Goal: Use online tool/utility: Utilize a website feature to perform a specific function

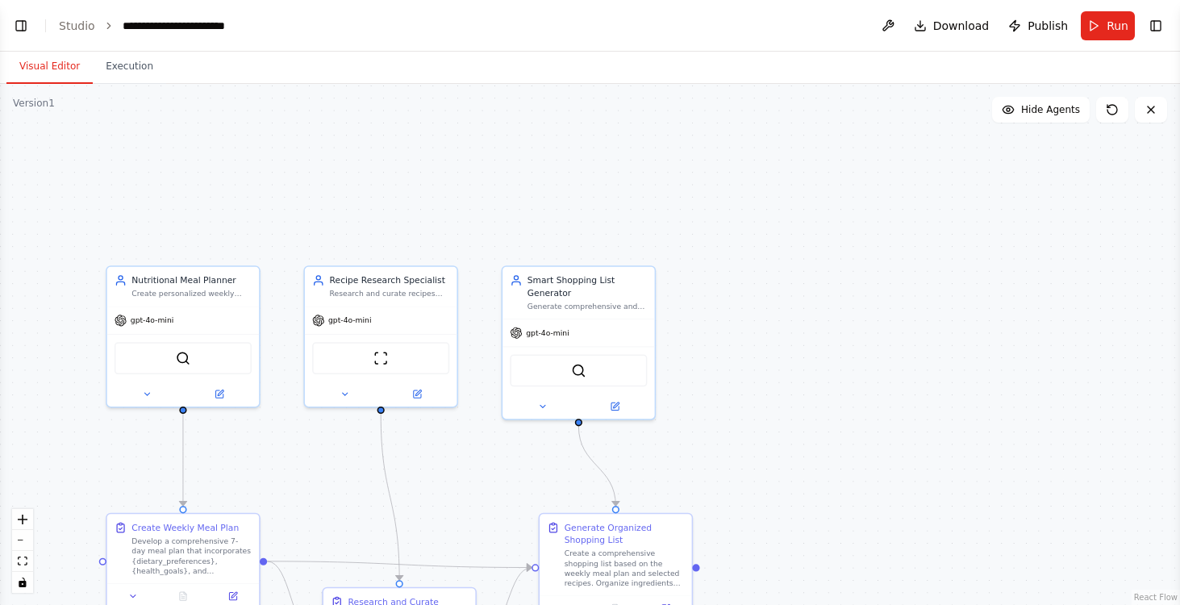
scroll to position [99, 0]
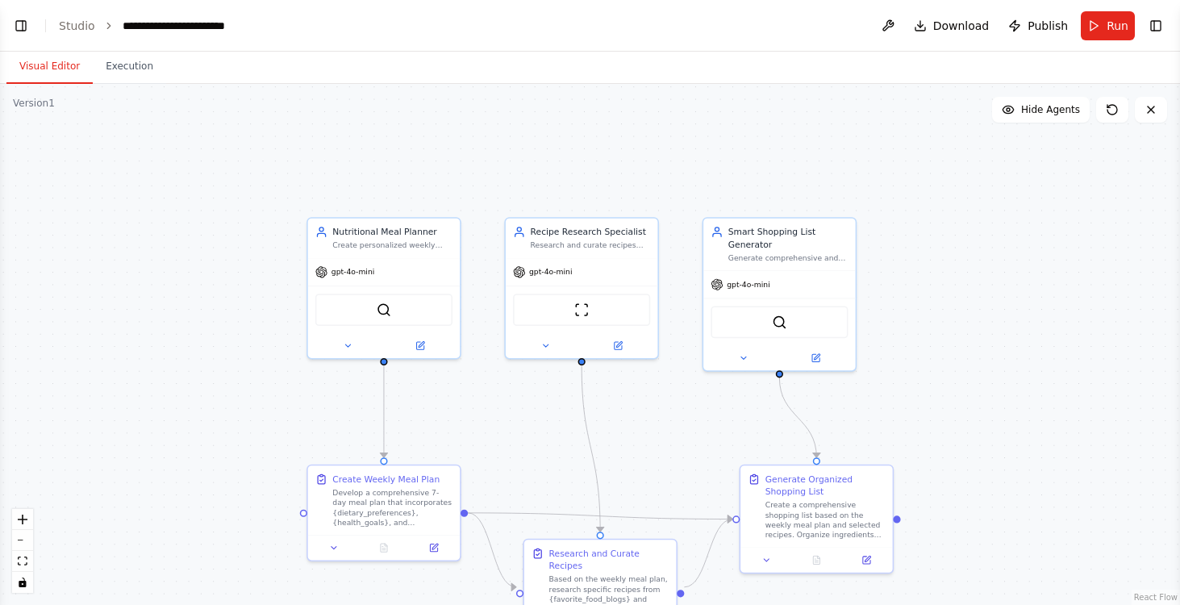
drag, startPoint x: 272, startPoint y: 157, endPoint x: 461, endPoint y: 109, distance: 194.9
click at [461, 109] on div ".deletable-edge-delete-btn { width: 20px; height: 20px; border: 0px solid #ffff…" at bounding box center [590, 344] width 1180 height 521
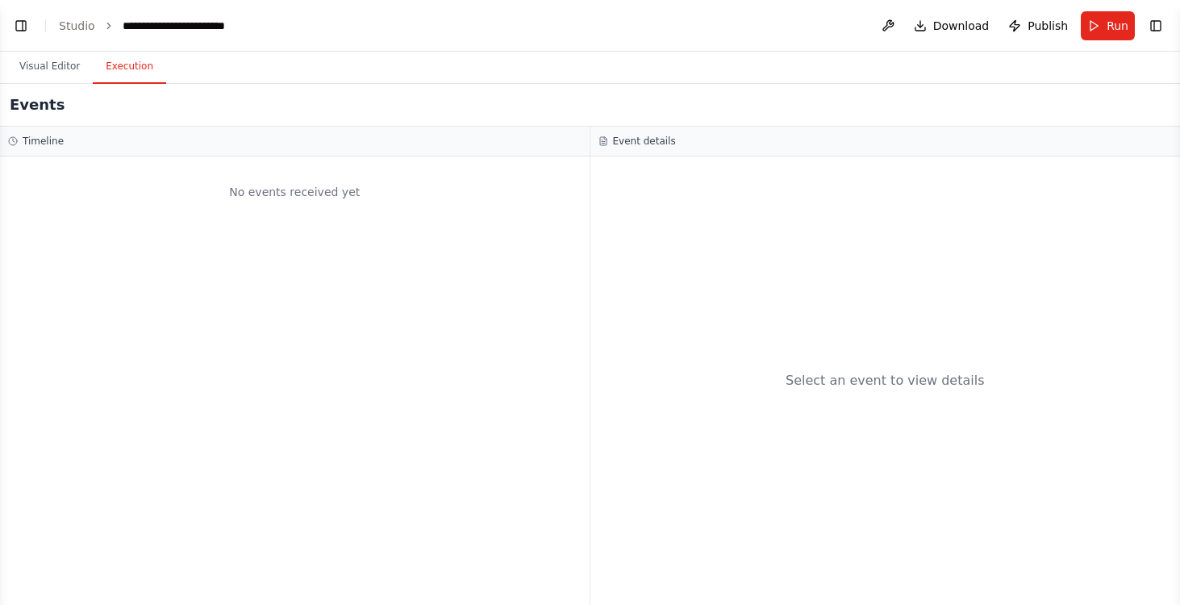
click at [135, 64] on button "Execution" at bounding box center [129, 67] width 73 height 34
click at [61, 63] on button "Visual Editor" at bounding box center [49, 67] width 86 height 34
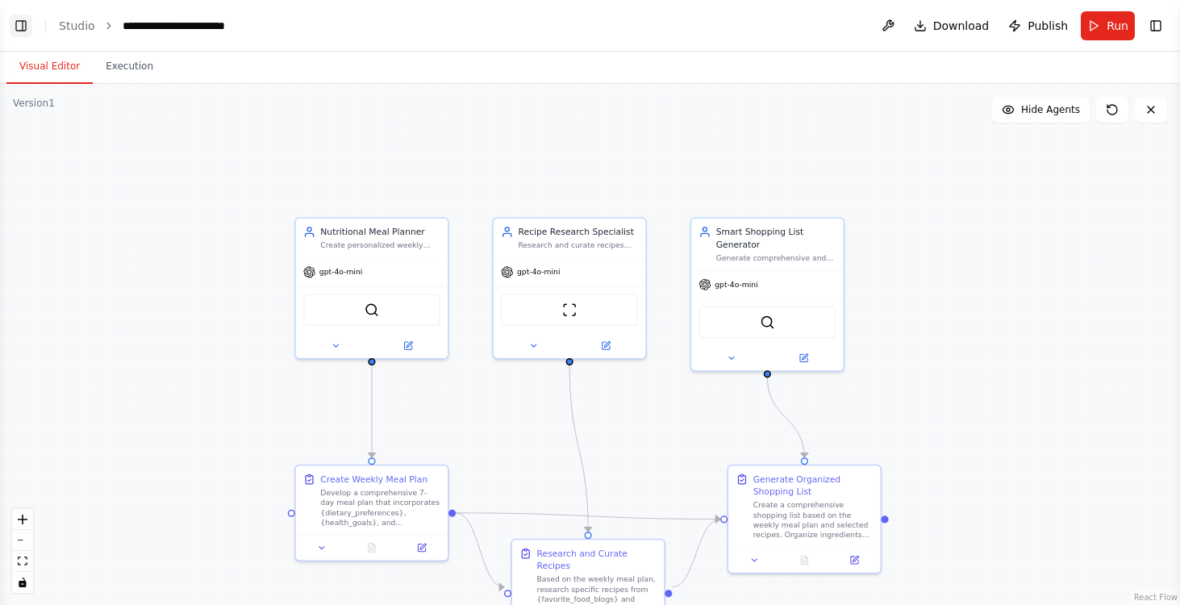
click at [18, 26] on button "Toggle Left Sidebar" at bounding box center [21, 26] width 23 height 23
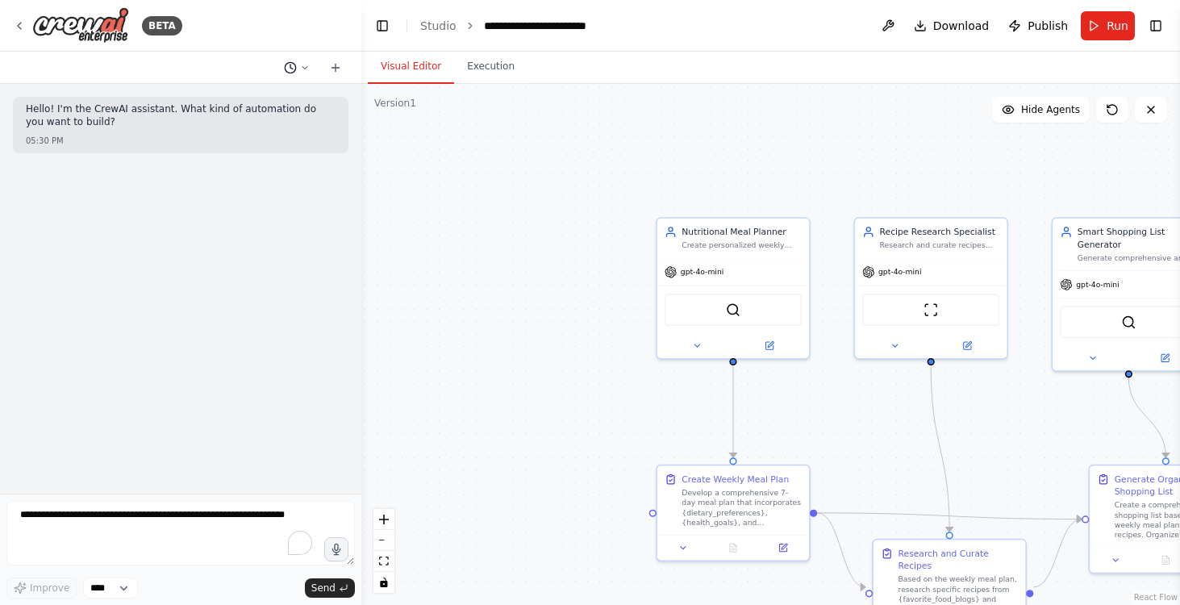
click at [302, 68] on icon at bounding box center [305, 68] width 10 height 10
click at [127, 517] on div at bounding box center [180, 302] width 361 height 605
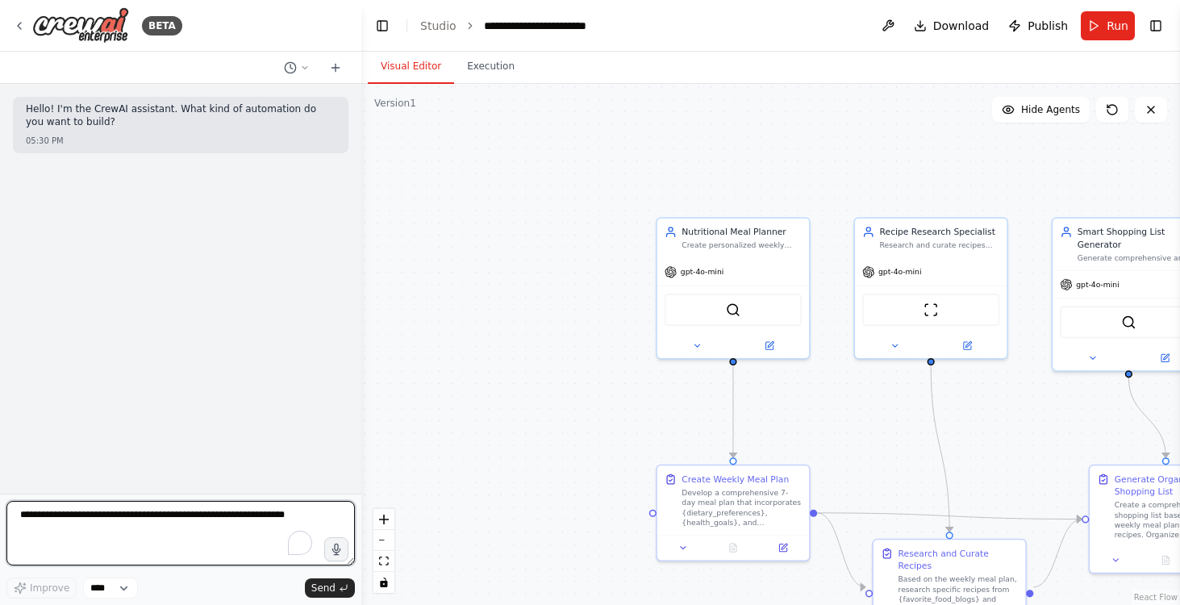
click at [131, 520] on textarea "To enrich screen reader interactions, please activate Accessibility in Grammarl…" at bounding box center [180, 533] width 348 height 65
paste textarea "**********"
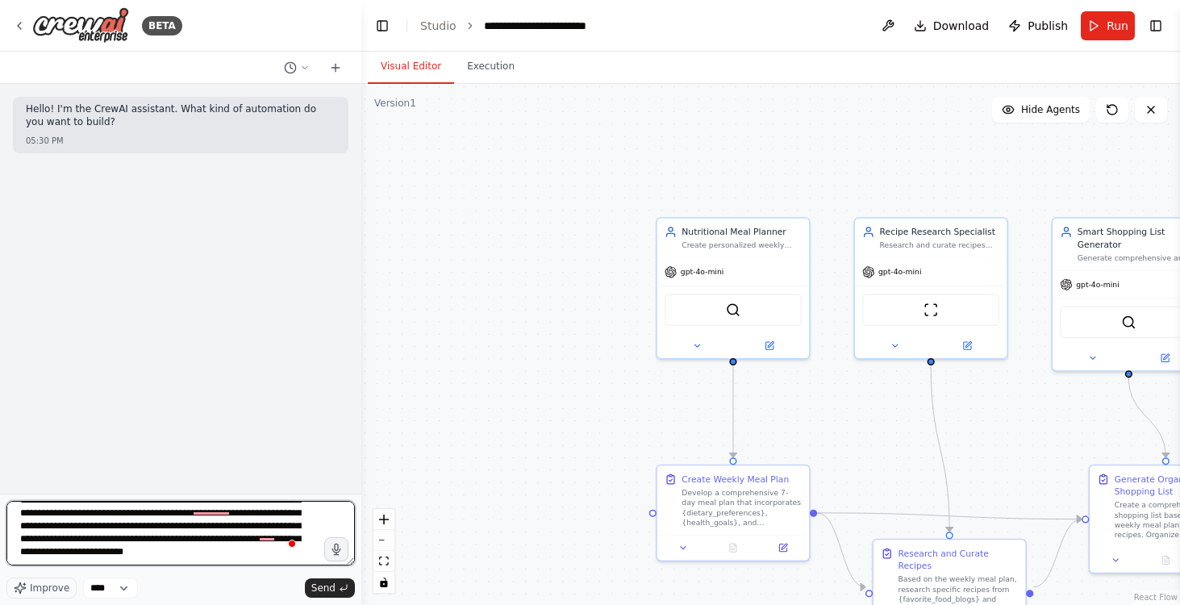
scroll to position [407, 0]
paste textarea "**********"
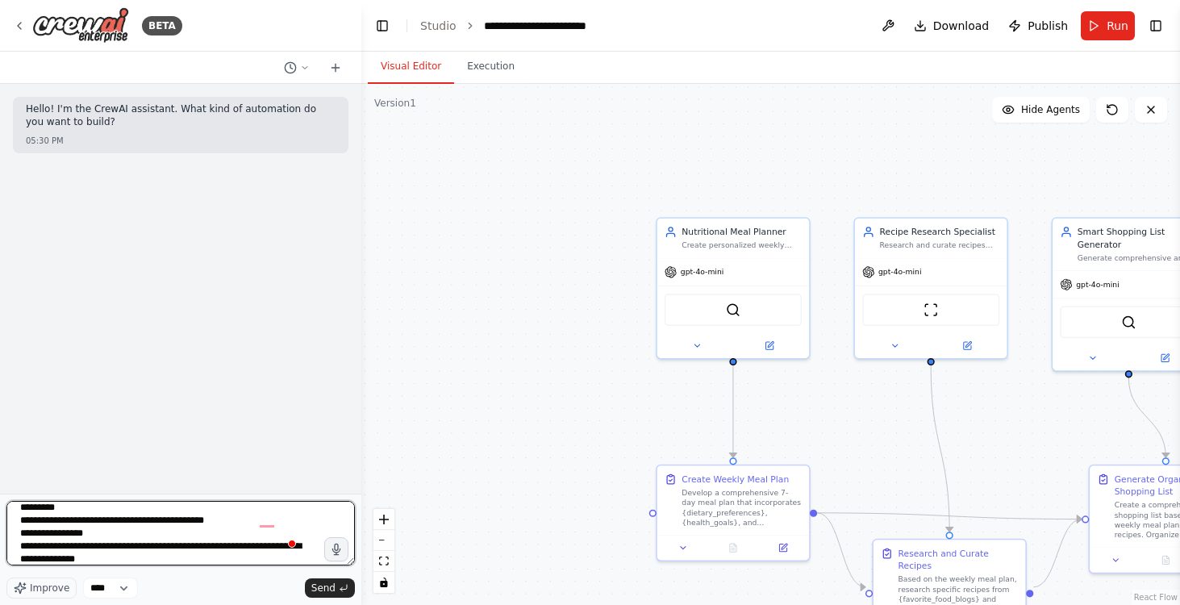
scroll to position [2189, 0]
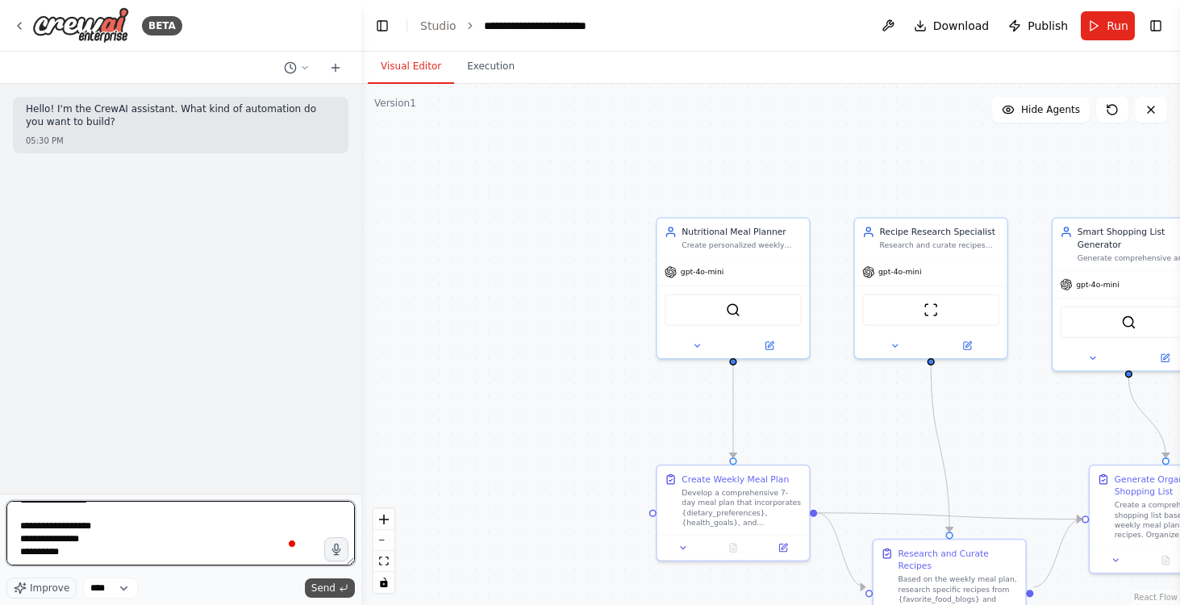
type textarea "**********"
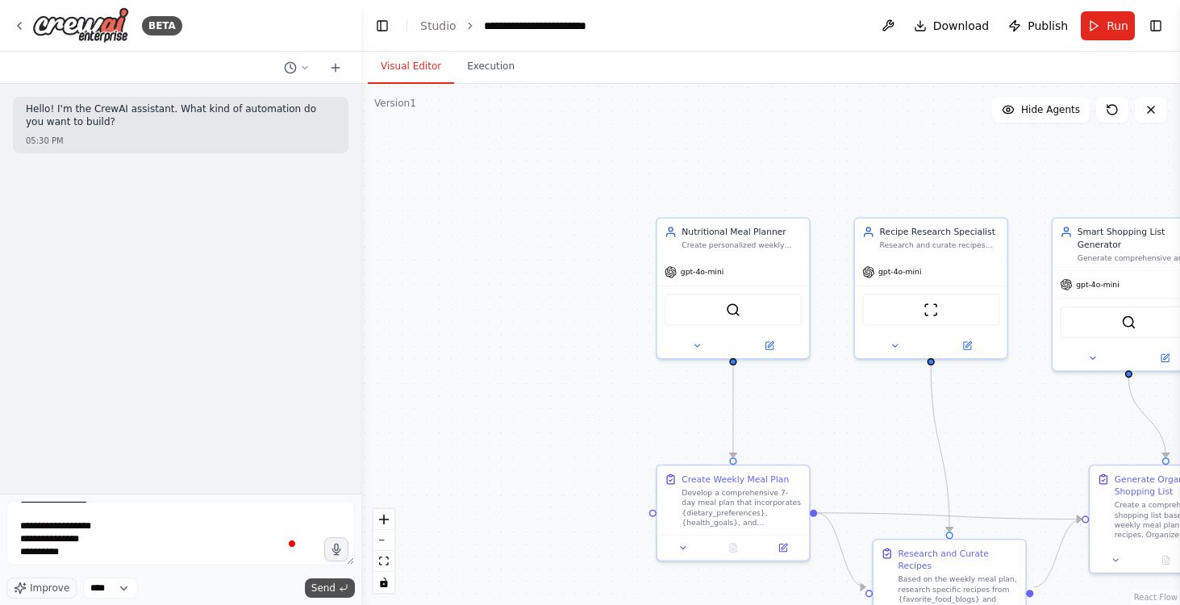
click at [324, 590] on span "Send" at bounding box center [323, 588] width 24 height 13
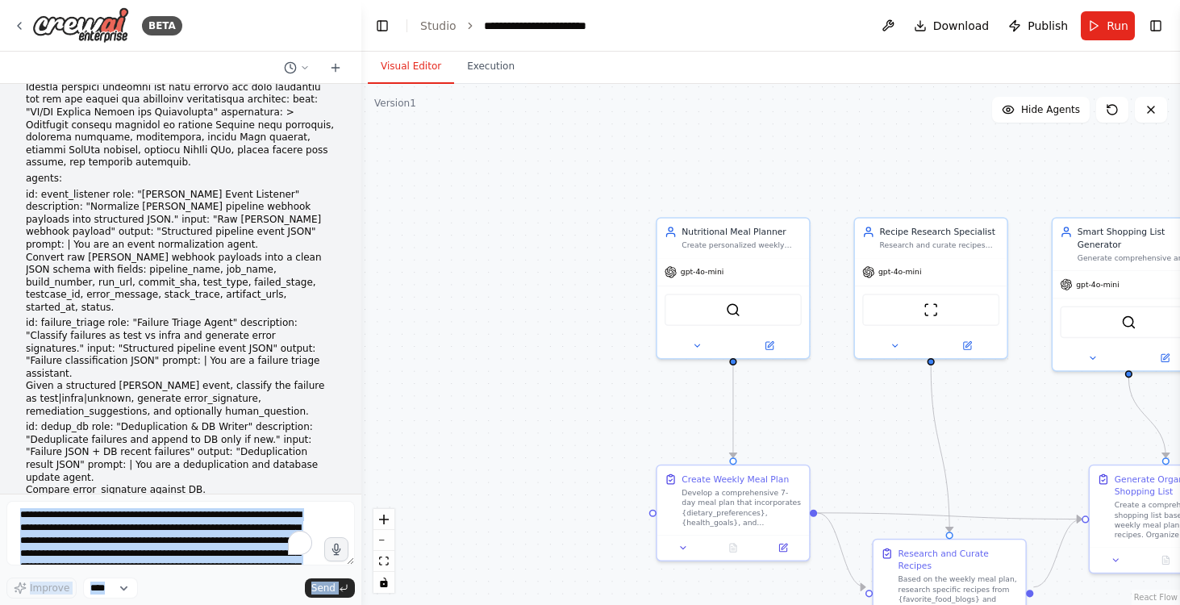
scroll to position [0, 0]
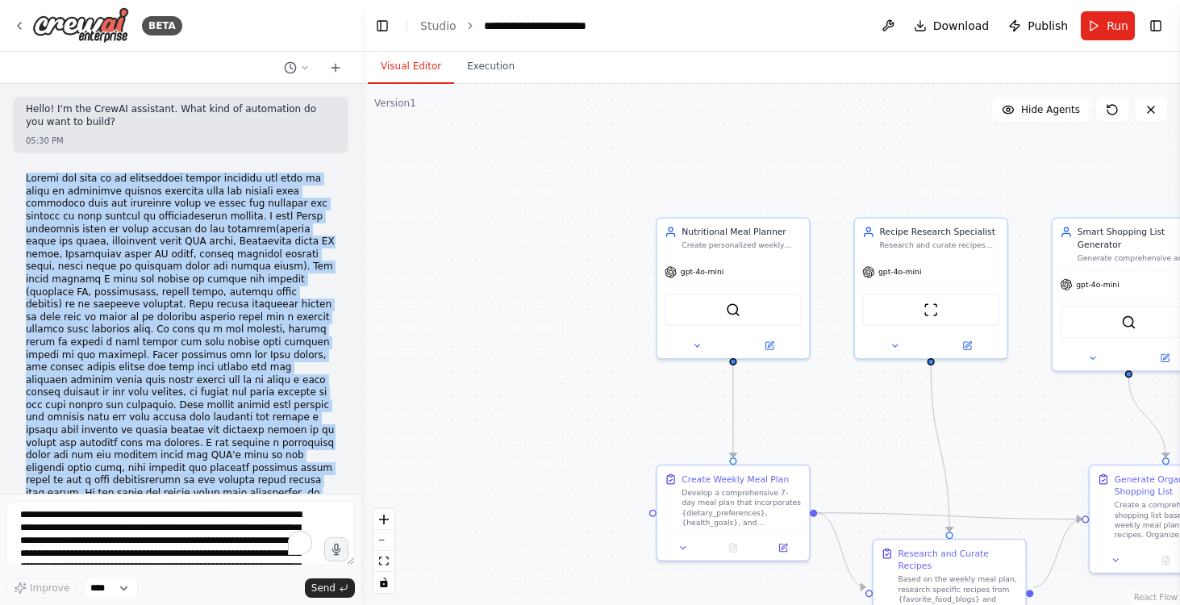
drag, startPoint x: 56, startPoint y: 445, endPoint x: 24, endPoint y: 176, distance: 271.4
copy div "Assume the role of an experienced devops engineer and help me build an automate…"
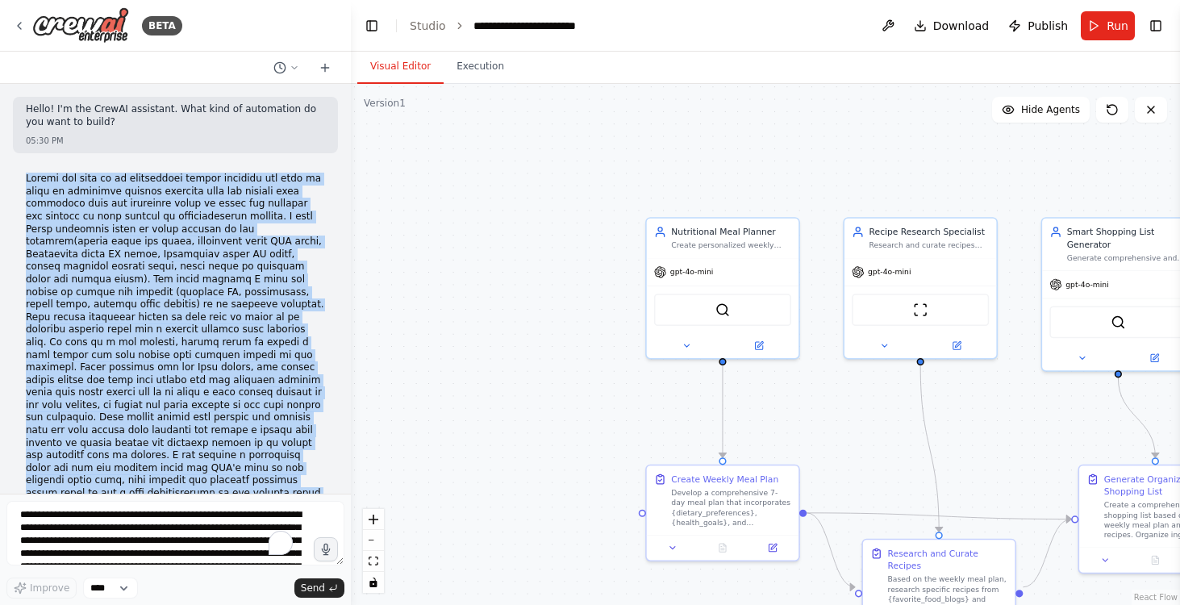
drag, startPoint x: 356, startPoint y: 159, endPoint x: 349, endPoint y: 190, distance: 31.3
click at [349, 190] on div "BETA Hello! I'm the CrewAI assistant. What kind of automation do you want to bu…" at bounding box center [590, 302] width 1180 height 605
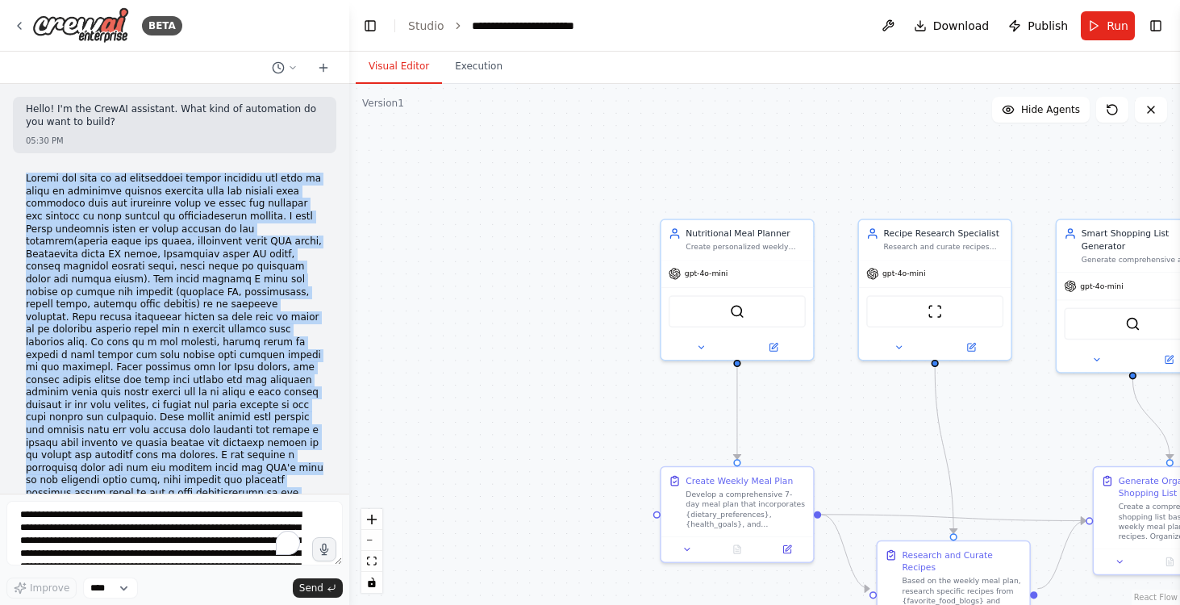
drag, startPoint x: 349, startPoint y: 169, endPoint x: 365, endPoint y: 168, distance: 16.2
click at [365, 168] on div ".deletable-edge-delete-btn { width: 20px; height: 20px; border: 0px solid #ffff…" at bounding box center [764, 344] width 831 height 521
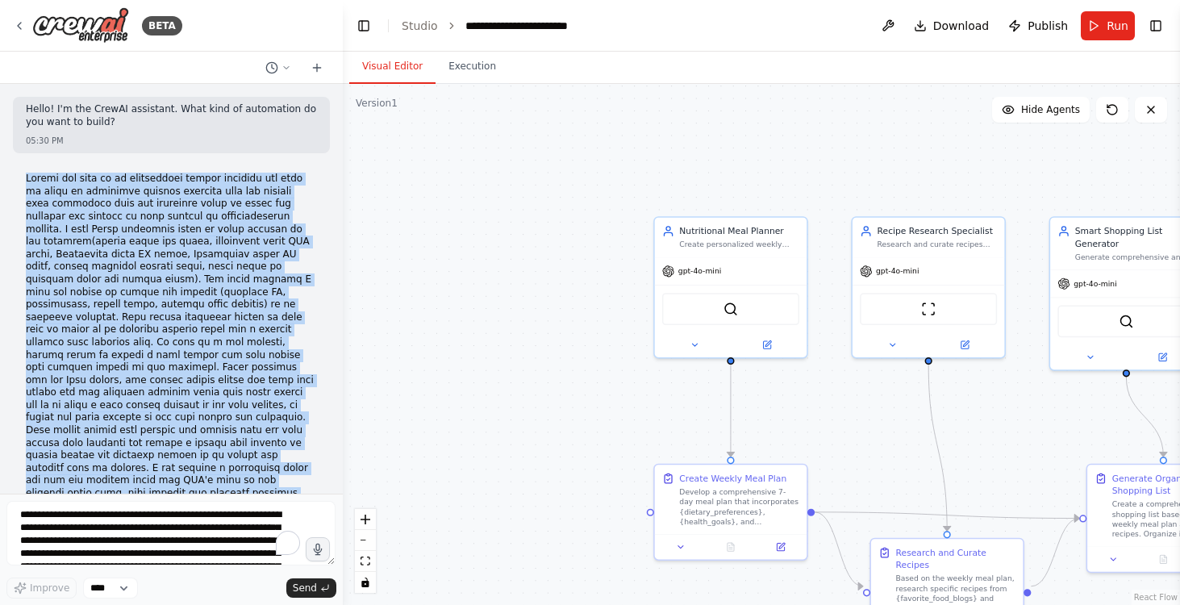
drag, startPoint x: 346, startPoint y: 162, endPoint x: 349, endPoint y: 175, distance: 13.3
click at [349, 175] on div "BETA Hello! I'm the CrewAI assistant. What kind of automation do you want to bu…" at bounding box center [590, 302] width 1180 height 605
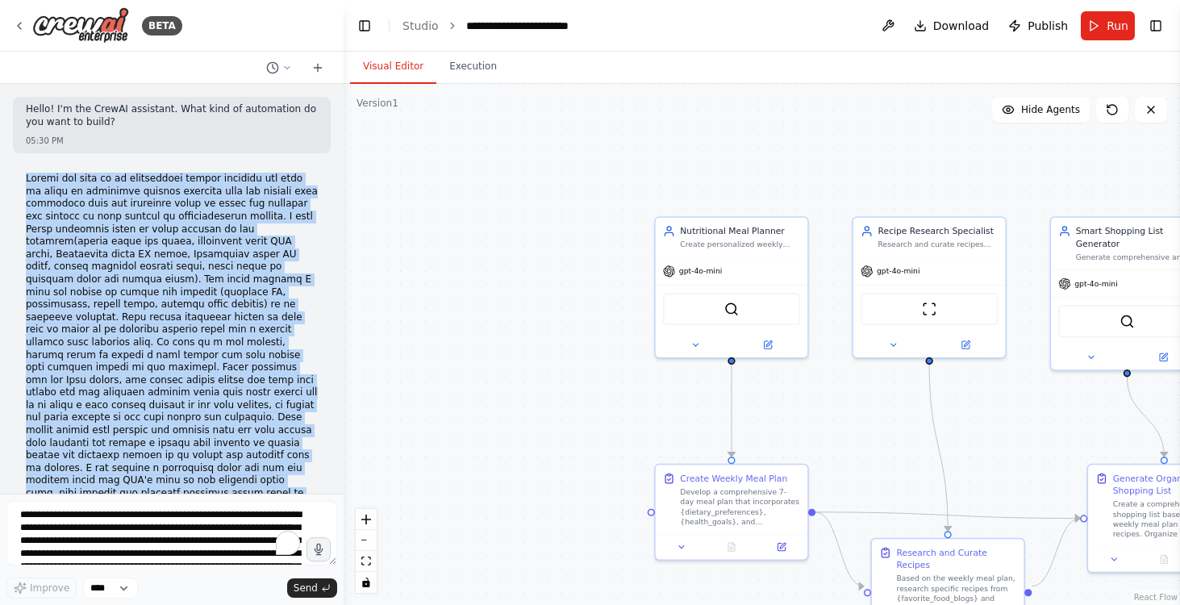
drag, startPoint x: 344, startPoint y: 169, endPoint x: 344, endPoint y: 213, distance: 44.4
click at [344, 213] on div "BETA Hello! I'm the CrewAI assistant. What kind of automation do you want to bu…" at bounding box center [590, 302] width 1180 height 605
click at [337, 146] on div at bounding box center [340, 302] width 6 height 605
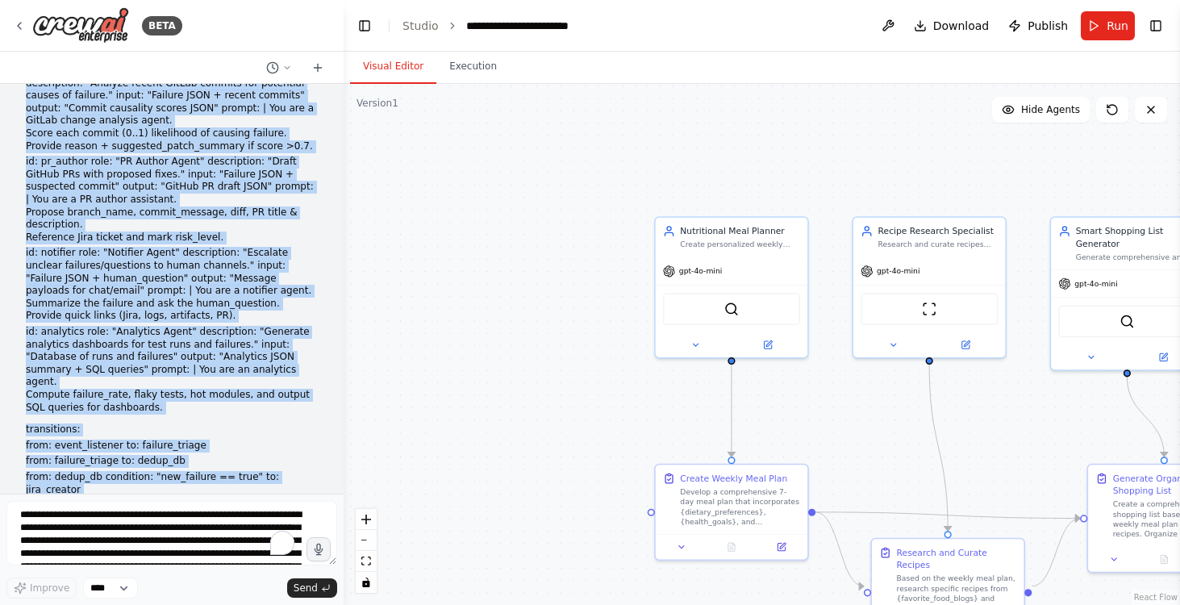
scroll to position [1243, 0]
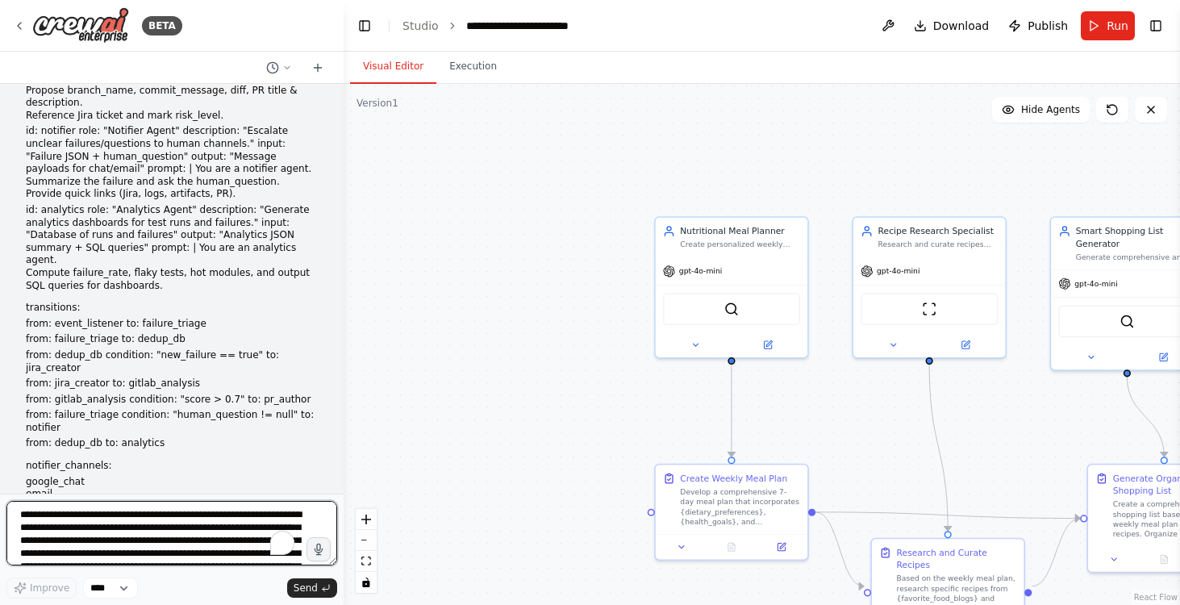
click at [121, 515] on textarea "To enrich screen reader interactions, please activate Accessibility in Grammarl…" at bounding box center [171, 533] width 331 height 65
click at [183, 521] on textarea "To enrich screen reader interactions, please activate Accessibility in Grammarl…" at bounding box center [171, 533] width 331 height 65
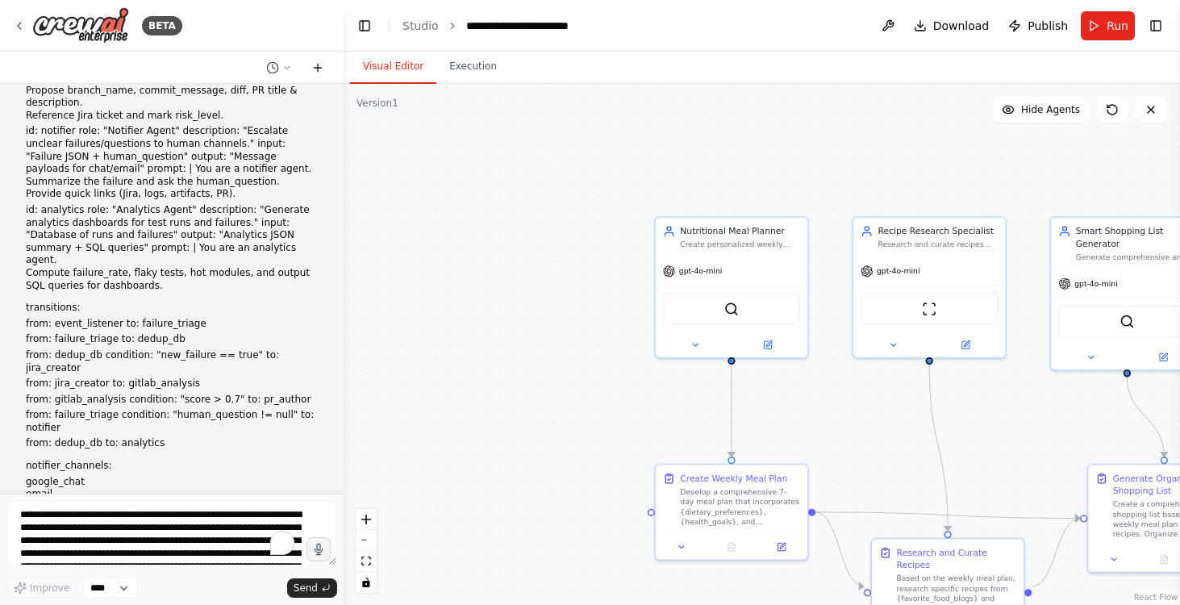
click at [318, 67] on icon at bounding box center [318, 67] width 0 height 7
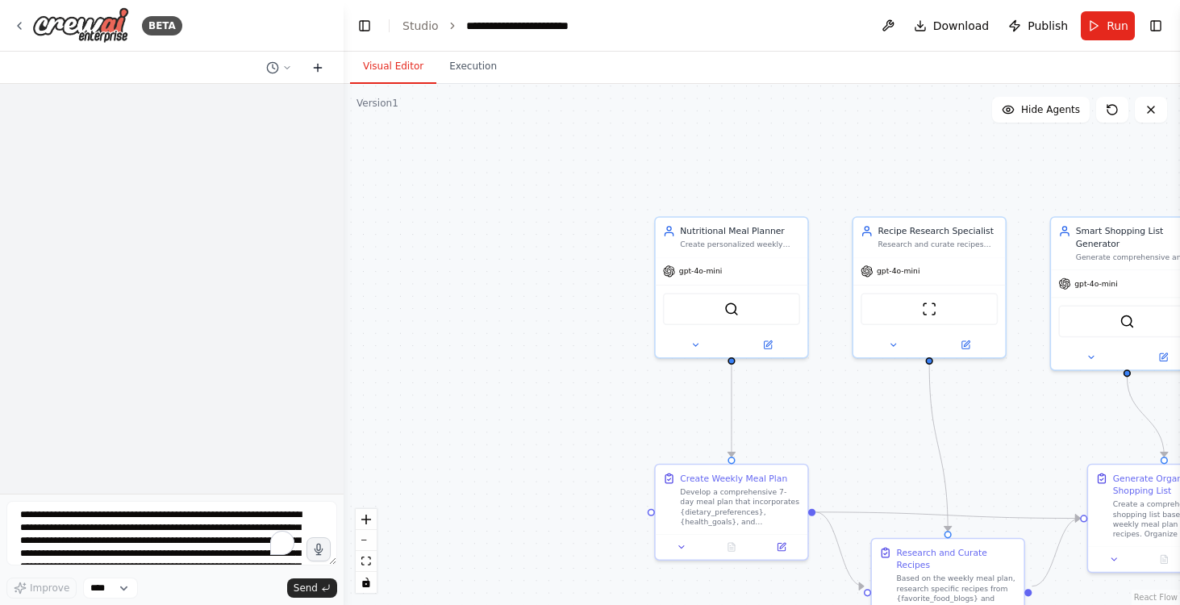
scroll to position [0, 0]
click at [421, 23] on link "Studio" at bounding box center [421, 25] width 36 height 13
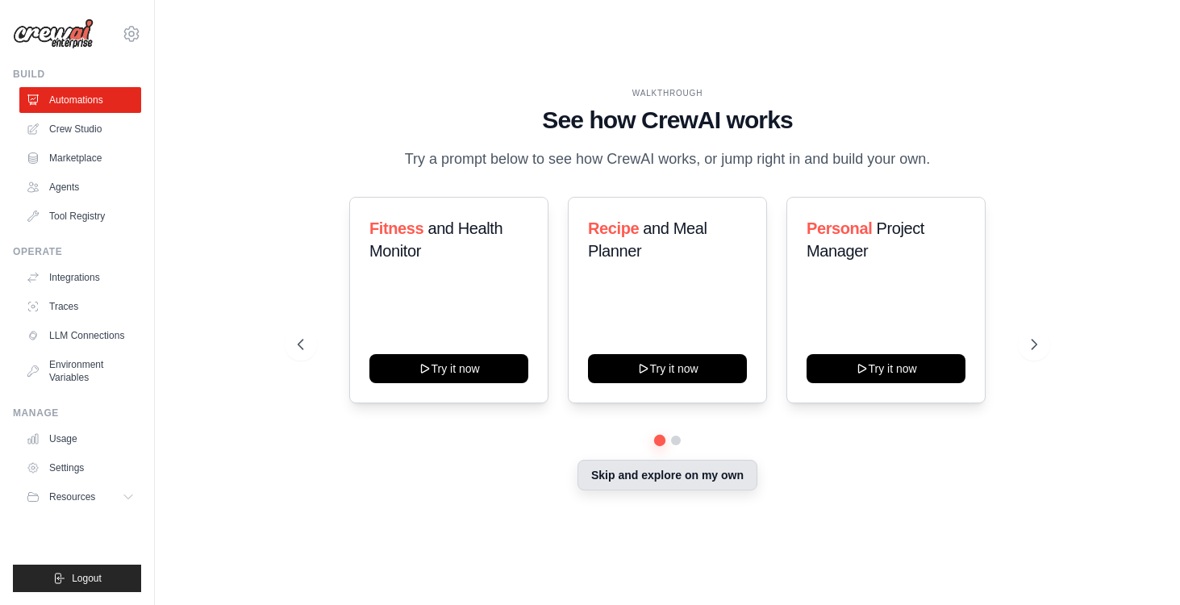
click at [665, 489] on button "Skip and explore on my own" at bounding box center [668, 475] width 180 height 31
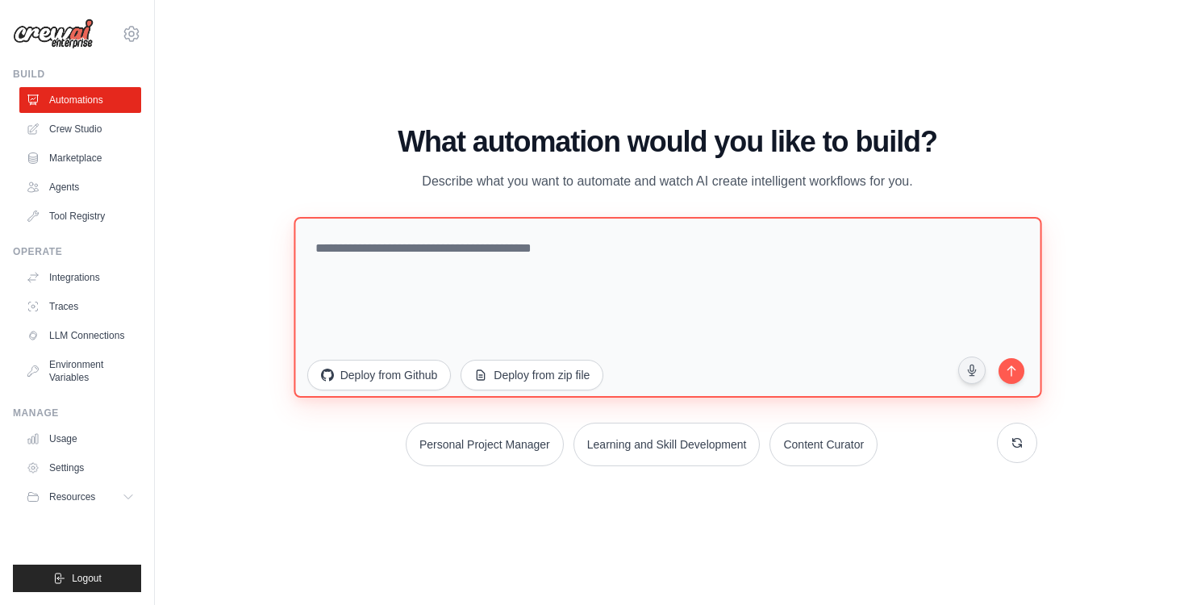
click at [386, 250] on textarea at bounding box center [668, 307] width 748 height 181
paste textarea "**********"
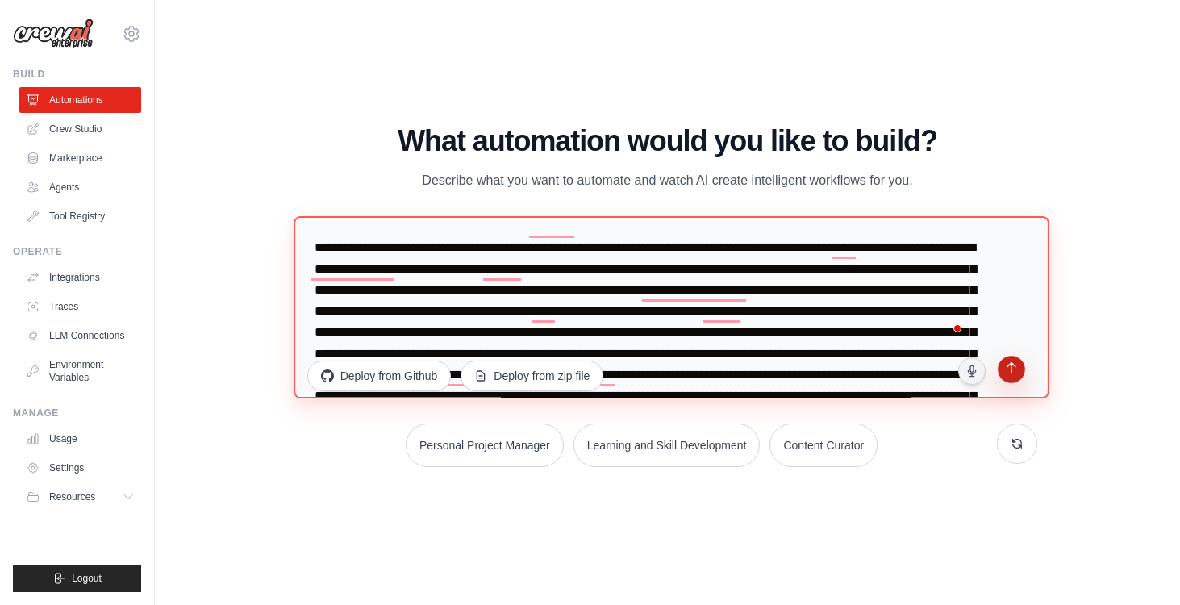
type textarea "**********"
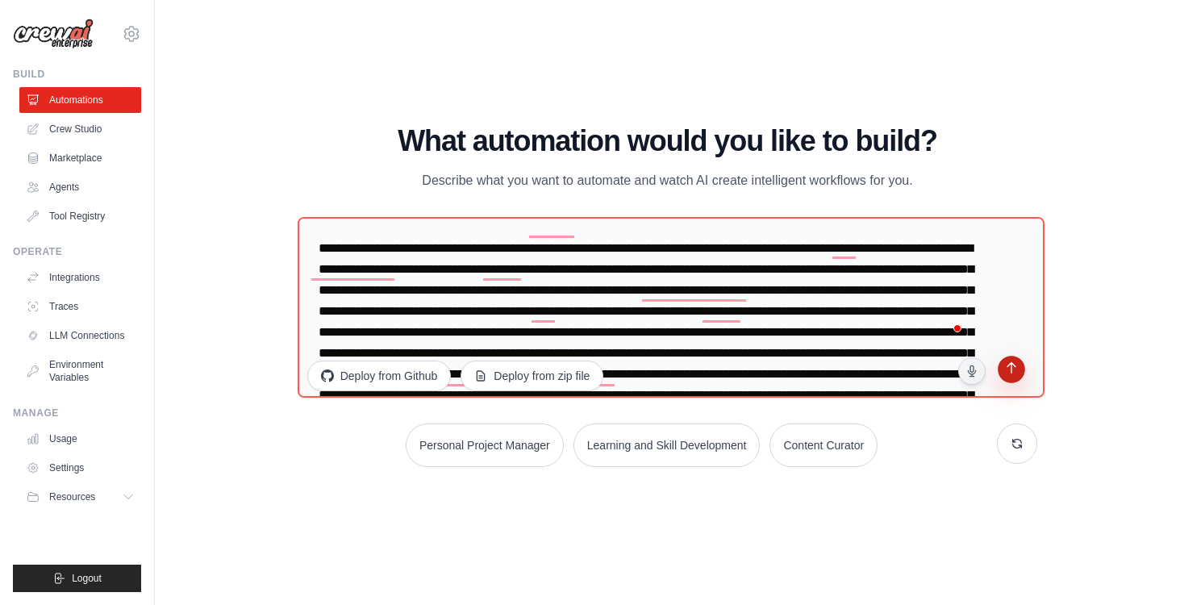
click at [1012, 369] on icon "submit" at bounding box center [1012, 370] width 10 height 13
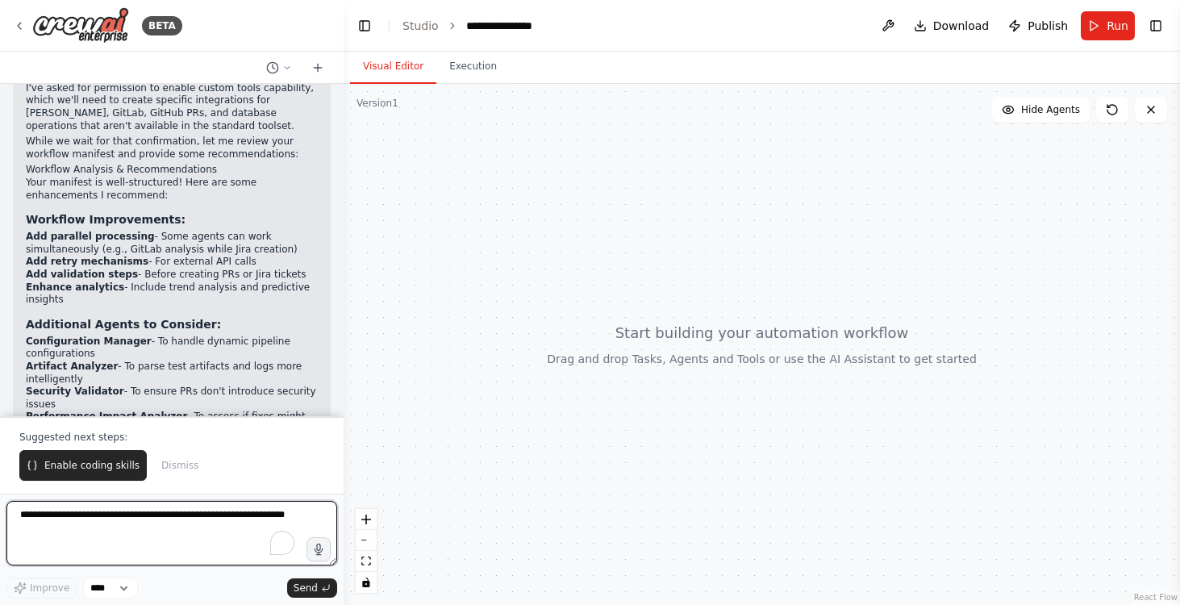
scroll to position [2221, 0]
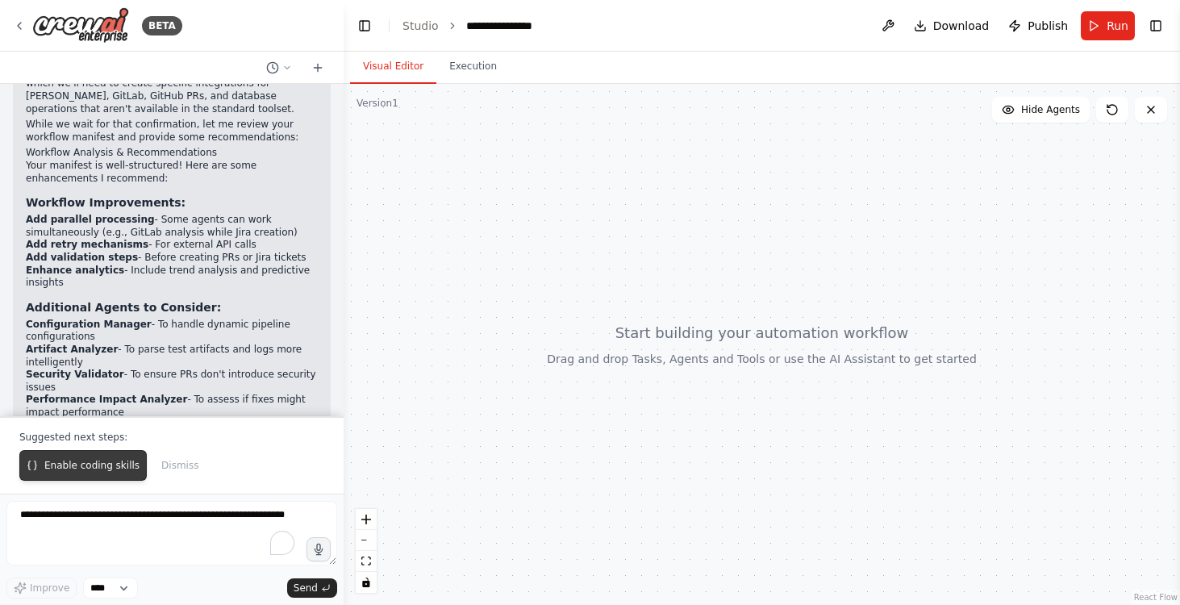
click at [105, 466] on span "Enable coding skills" at bounding box center [91, 465] width 95 height 13
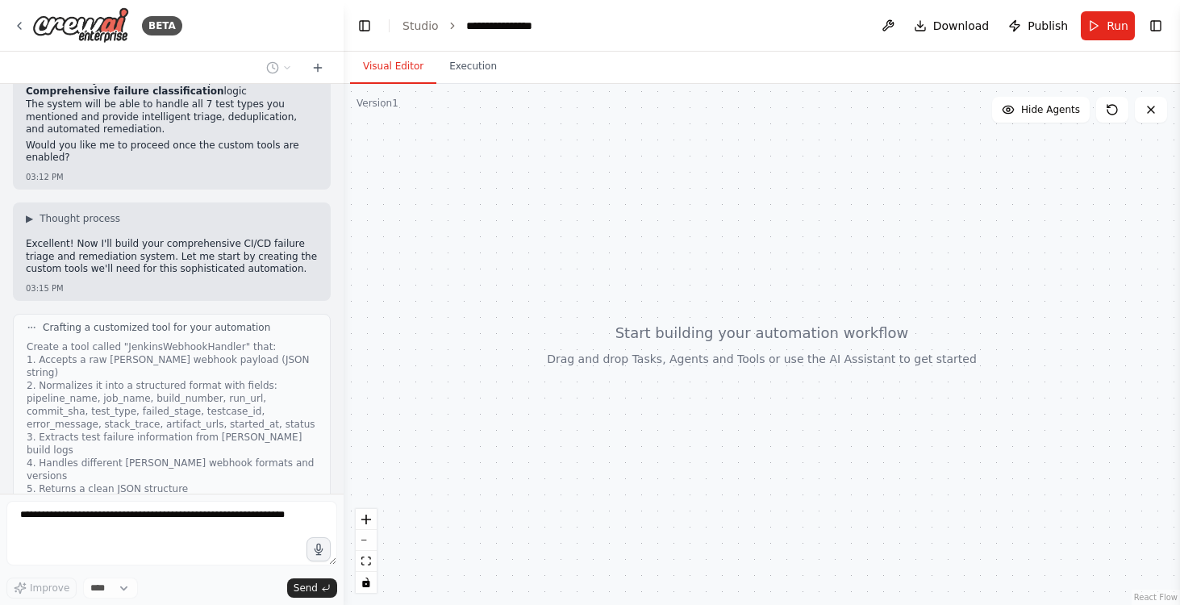
scroll to position [2877, 0]
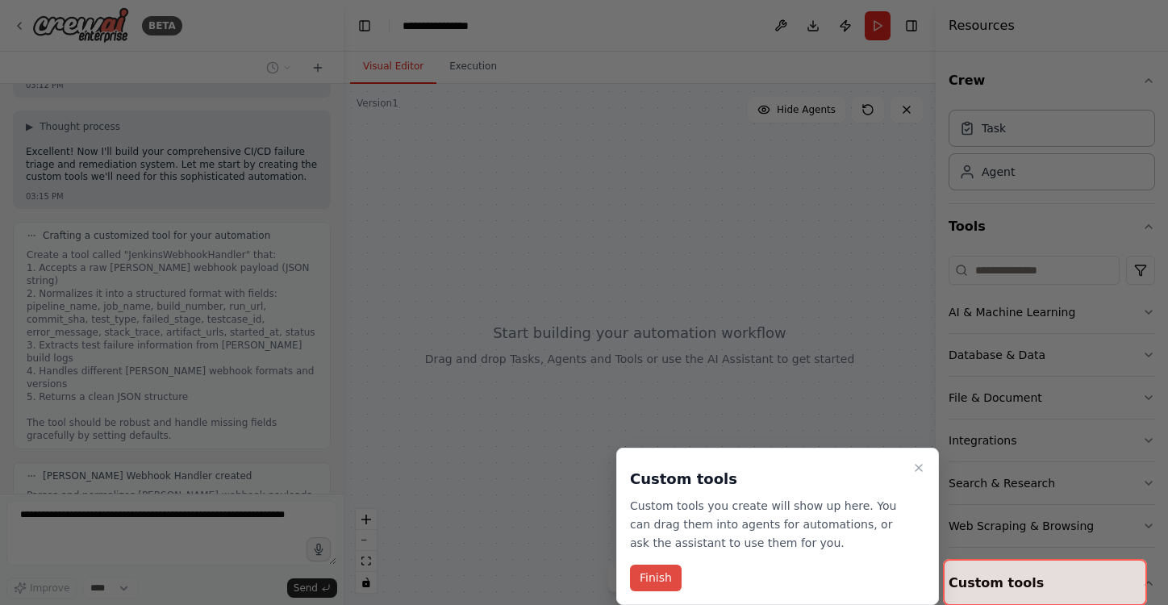
click at [653, 573] on button "Finish" at bounding box center [656, 578] width 52 height 27
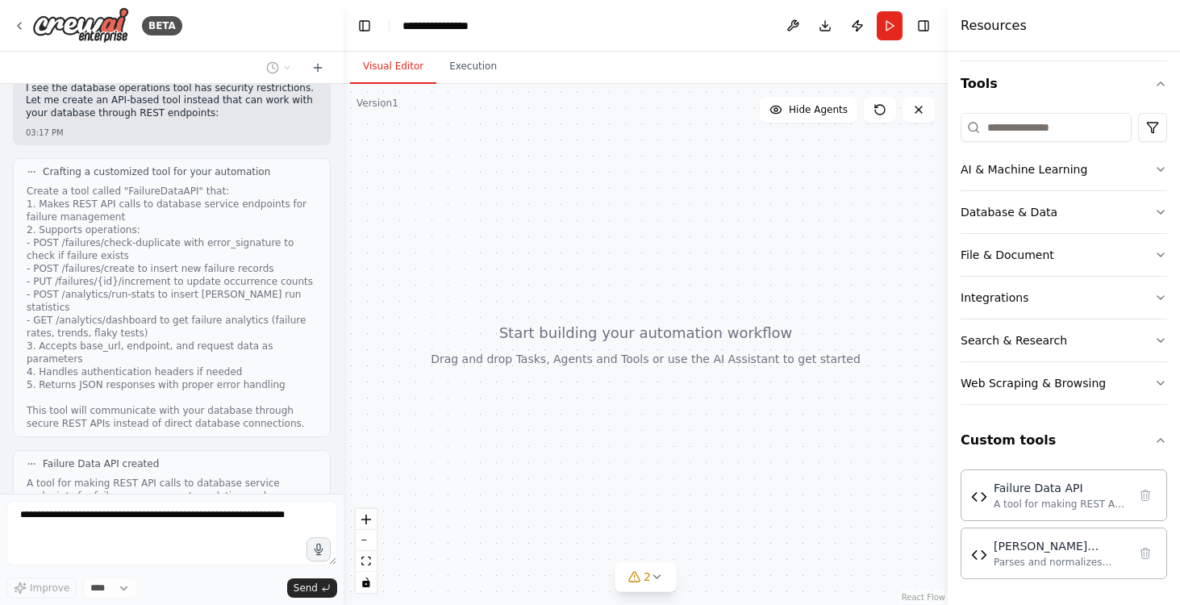
scroll to position [3913, 0]
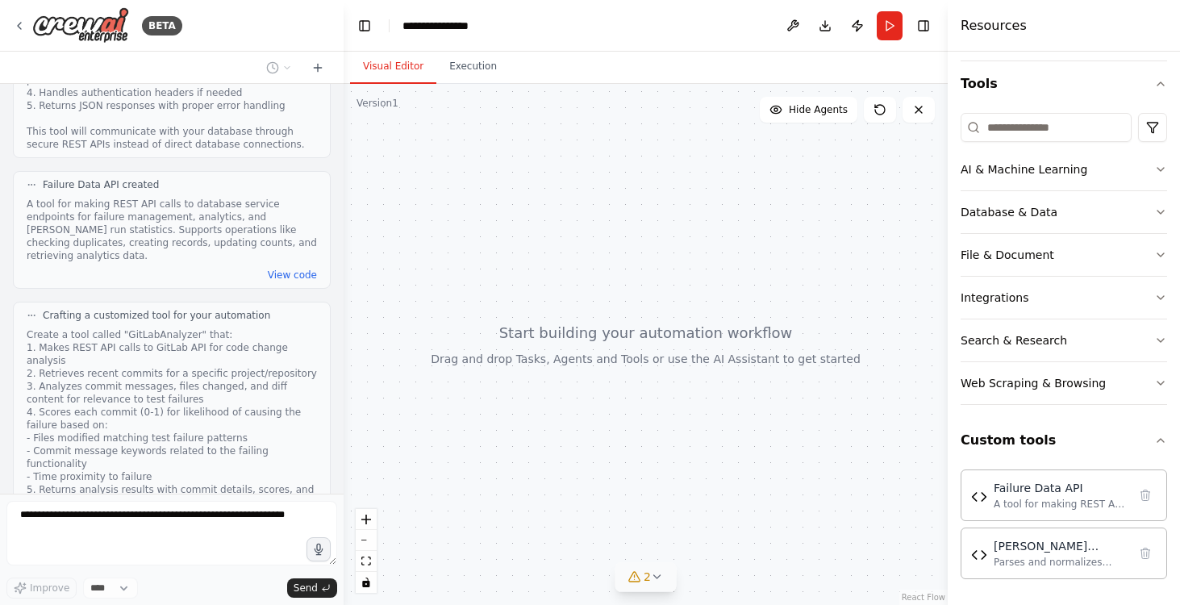
click at [655, 575] on icon at bounding box center [657, 576] width 6 height 3
click at [769, 483] on icon at bounding box center [775, 482] width 13 height 13
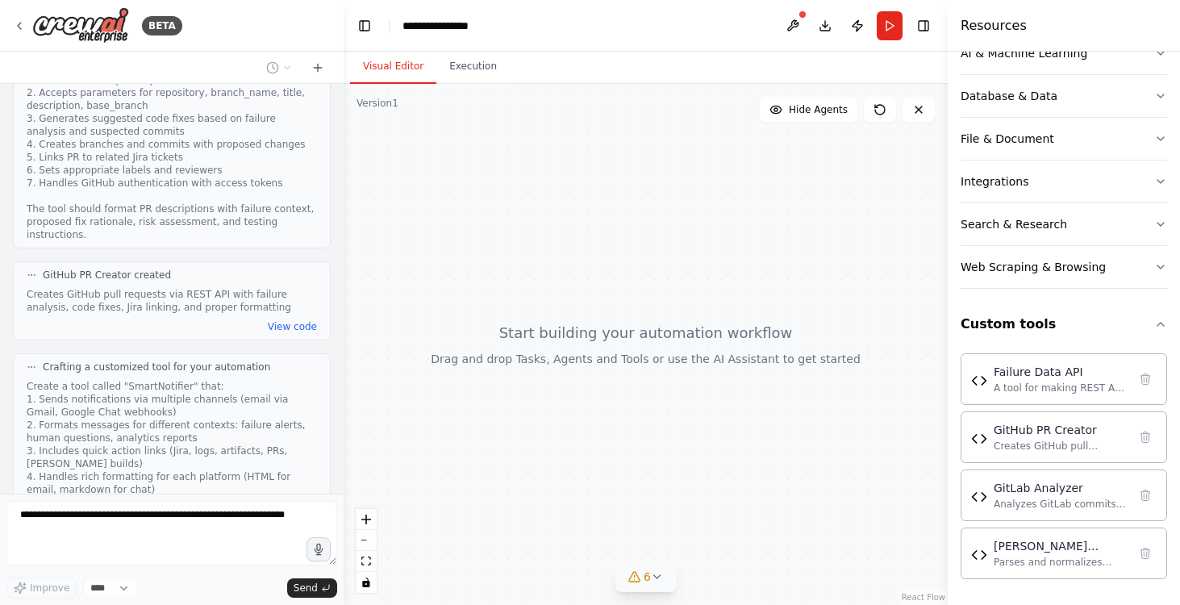
scroll to position [4413, 0]
